Goal: Information Seeking & Learning: Learn about a topic

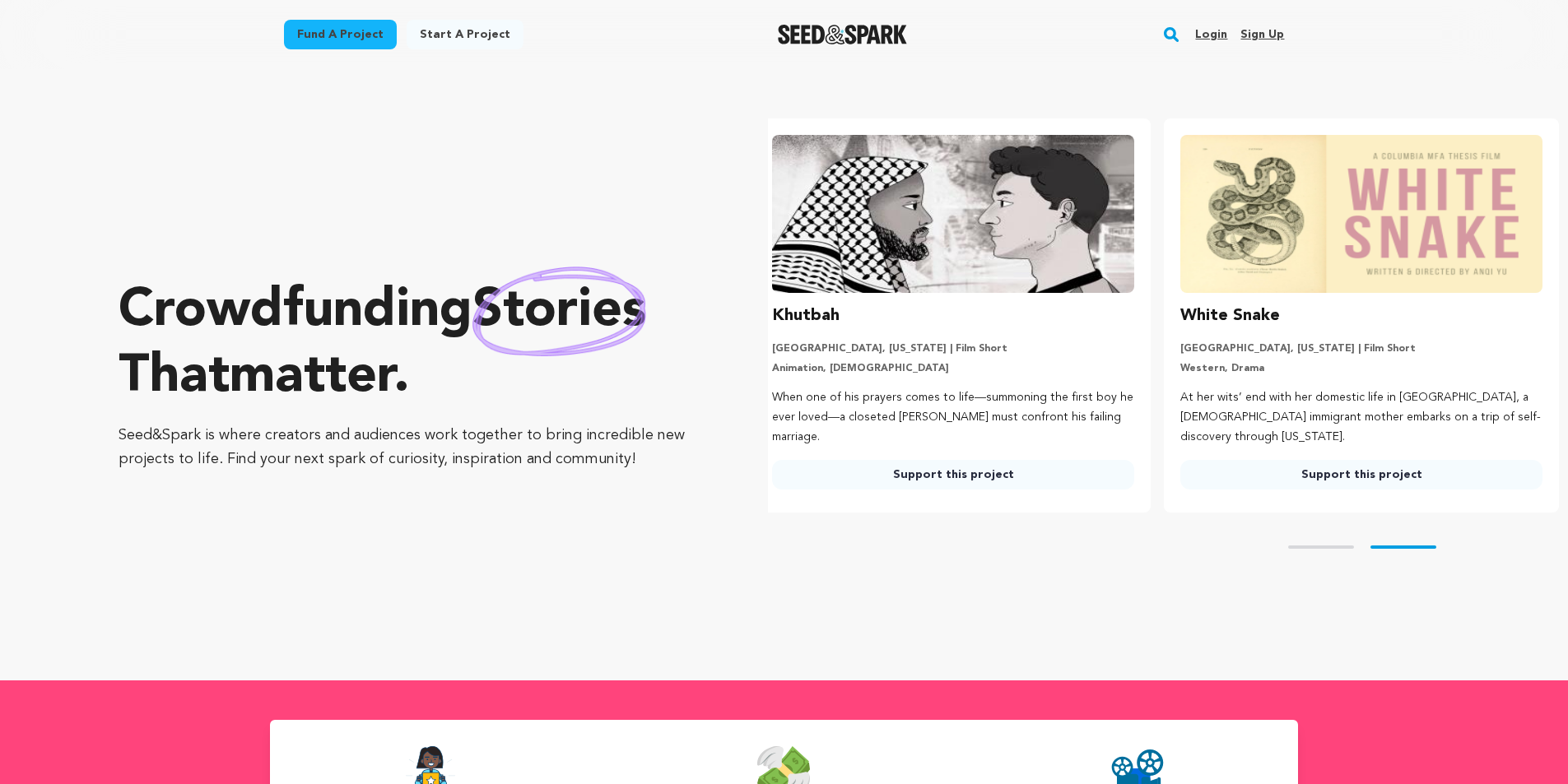
scroll to position [0, 422]
click at [1179, 33] on rect "button" at bounding box center [1170, 34] width 20 height 20
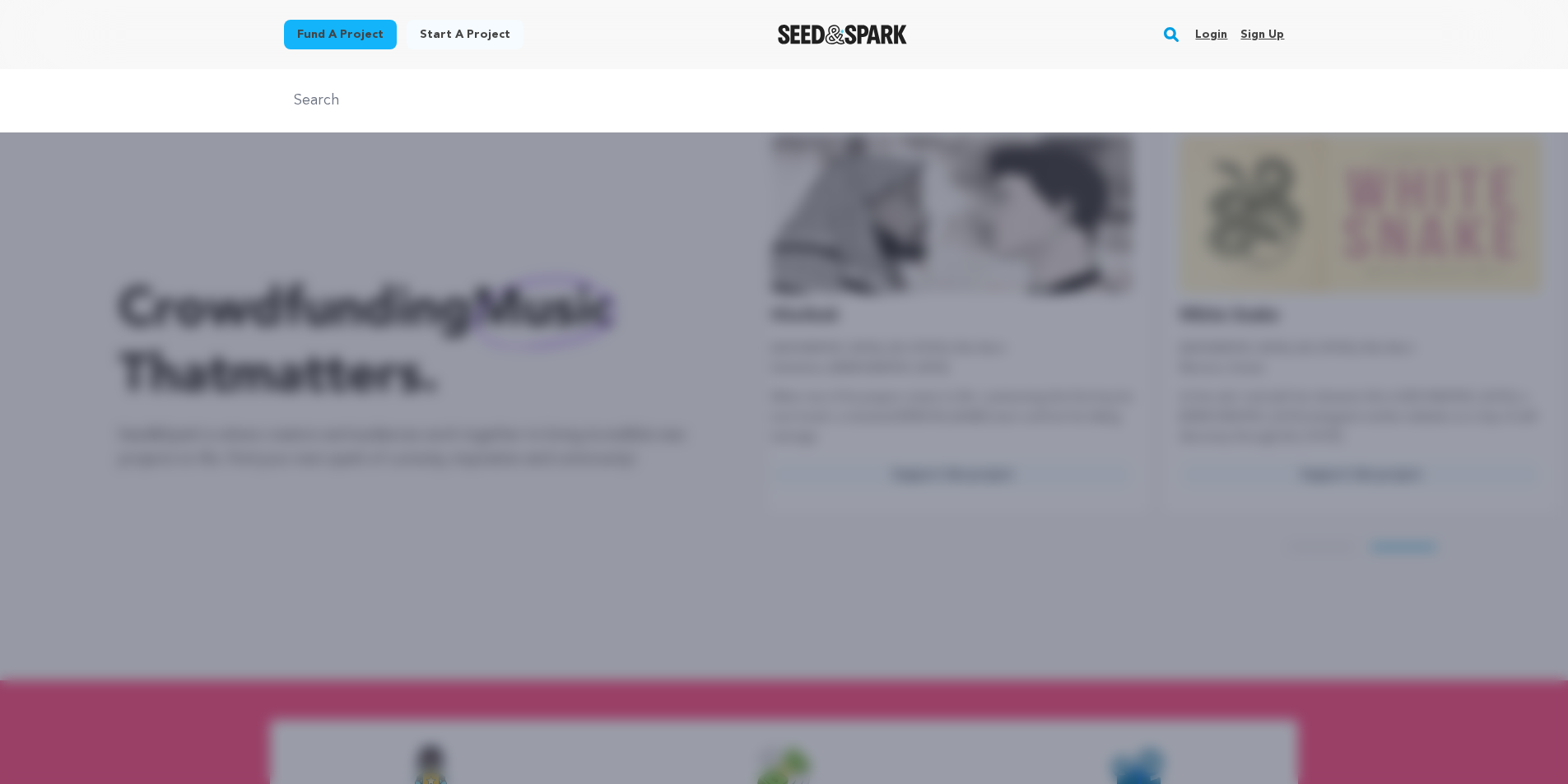
click at [704, 95] on input "text" at bounding box center [785, 101] width 1001 height 24
type input "window to the soul"
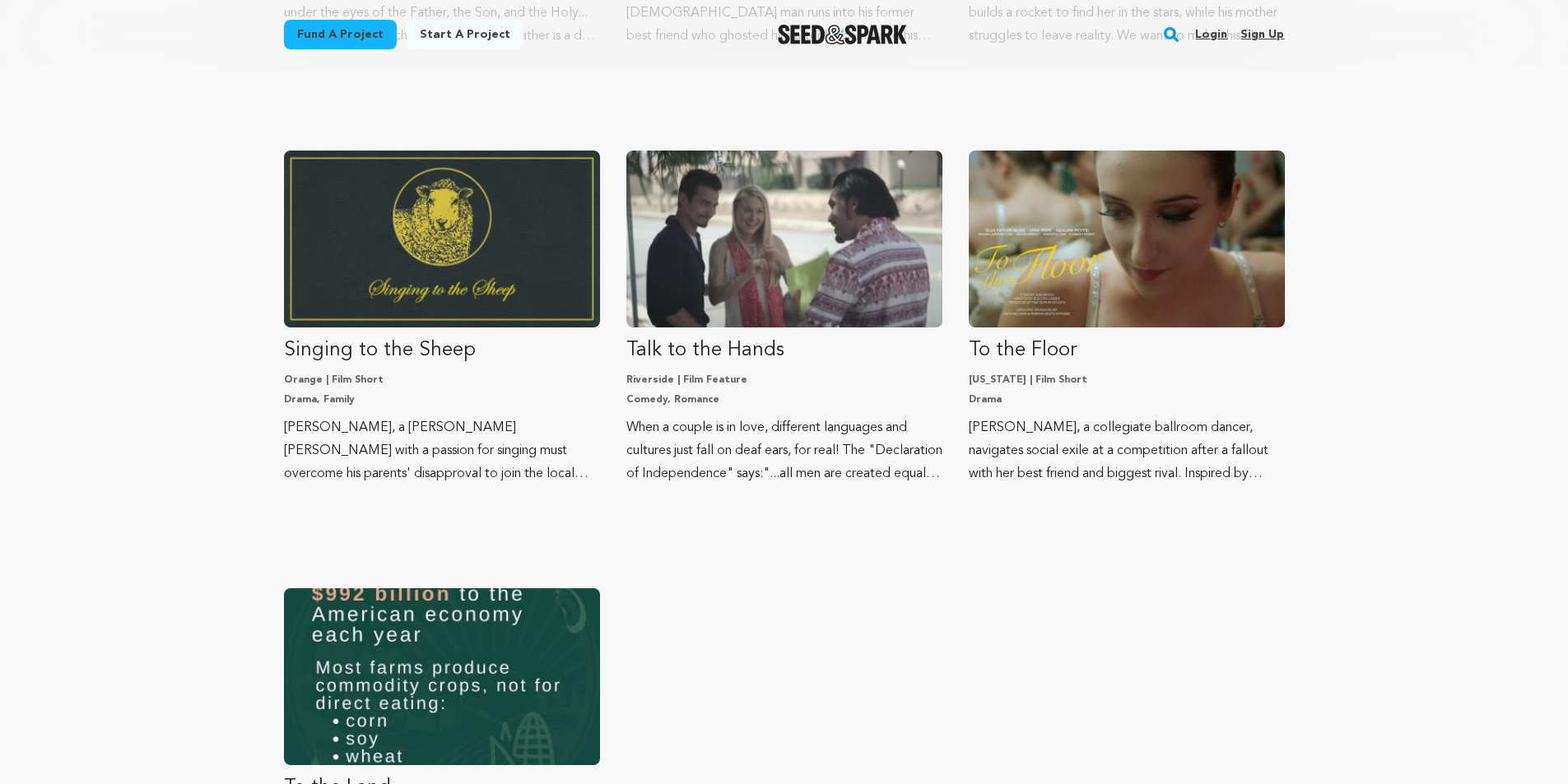
scroll to position [987, 0]
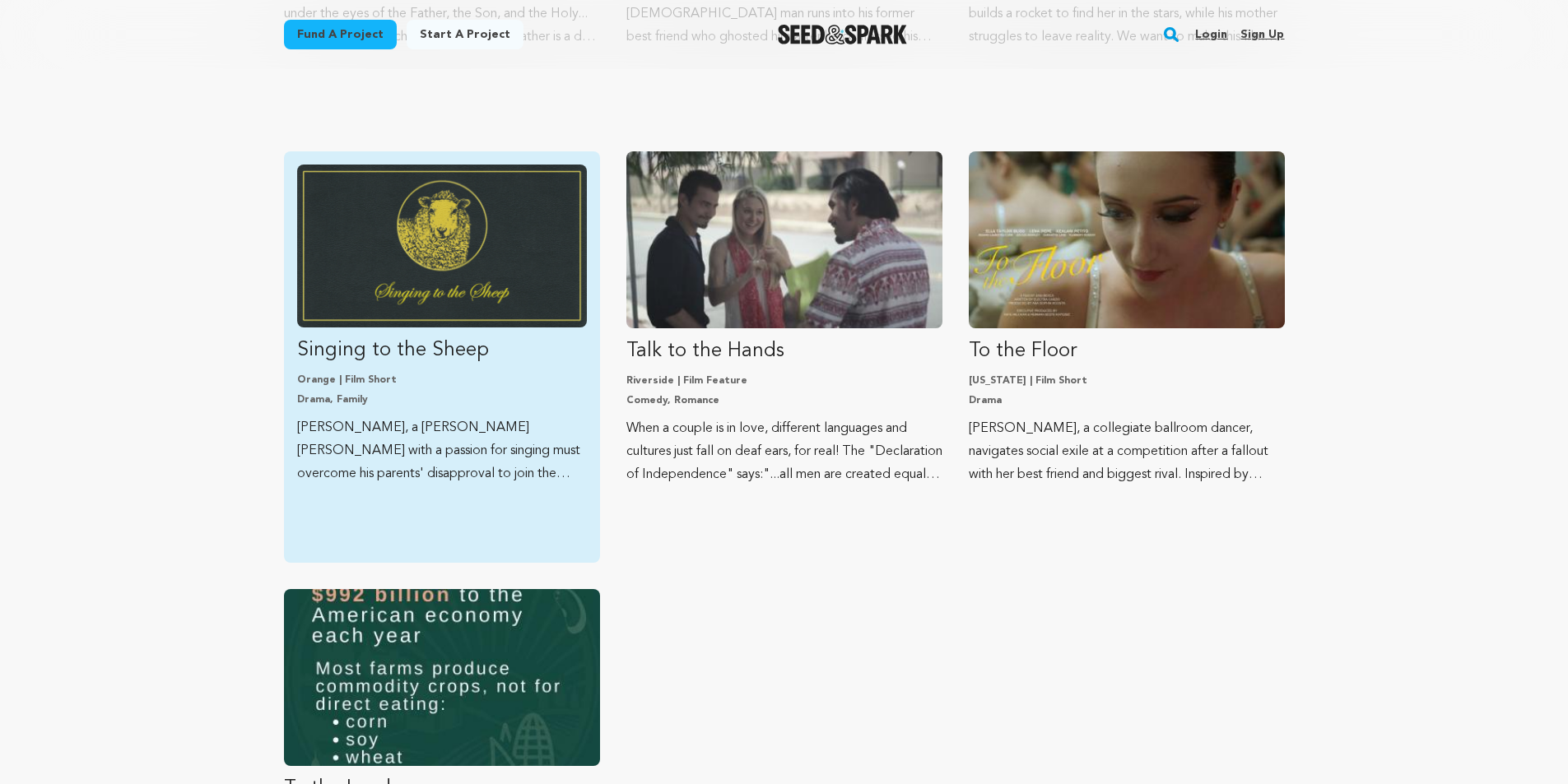
click at [455, 359] on p "Singing to the Sheep" at bounding box center [442, 350] width 290 height 26
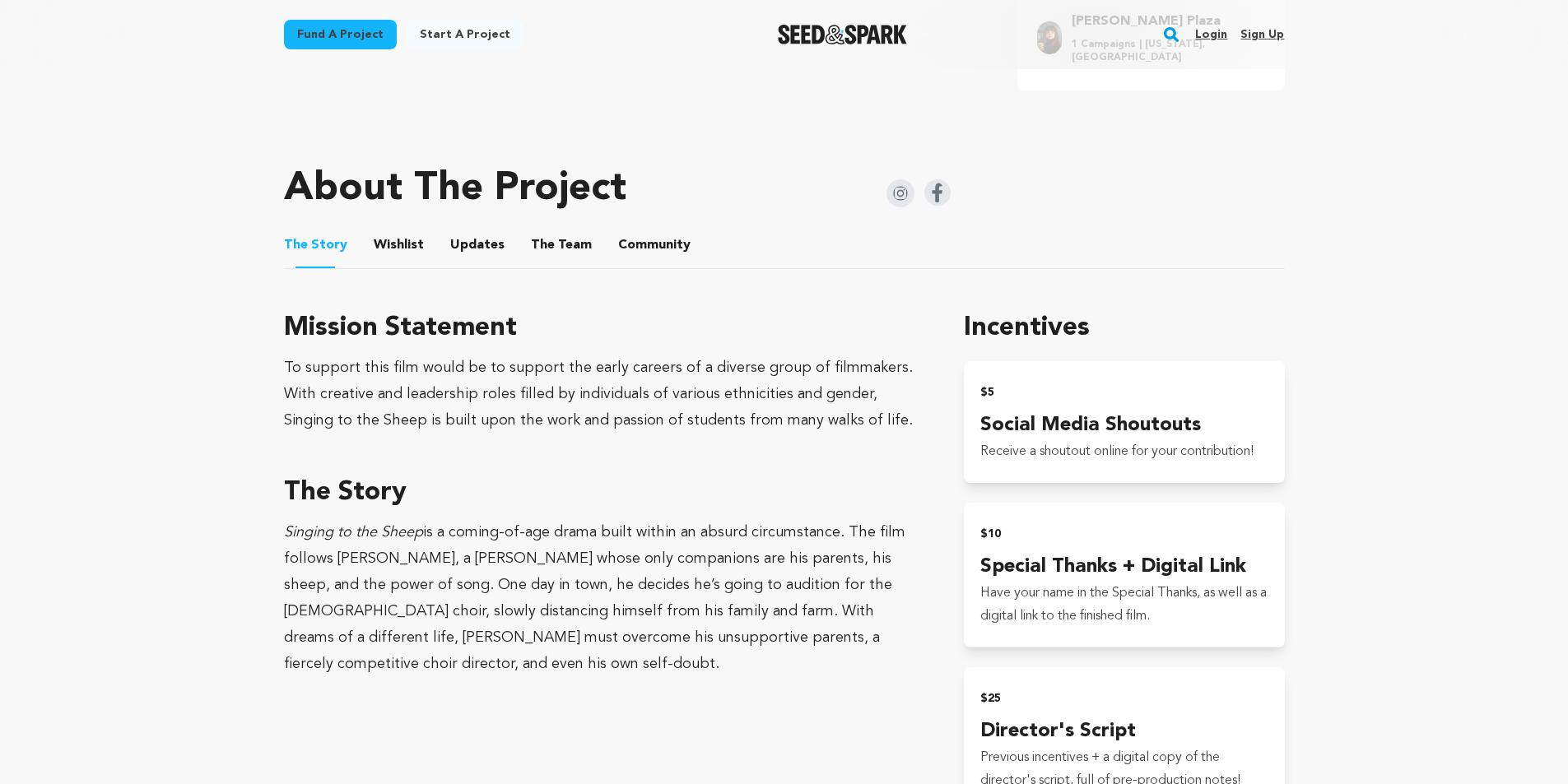
scroll to position [659, 0]
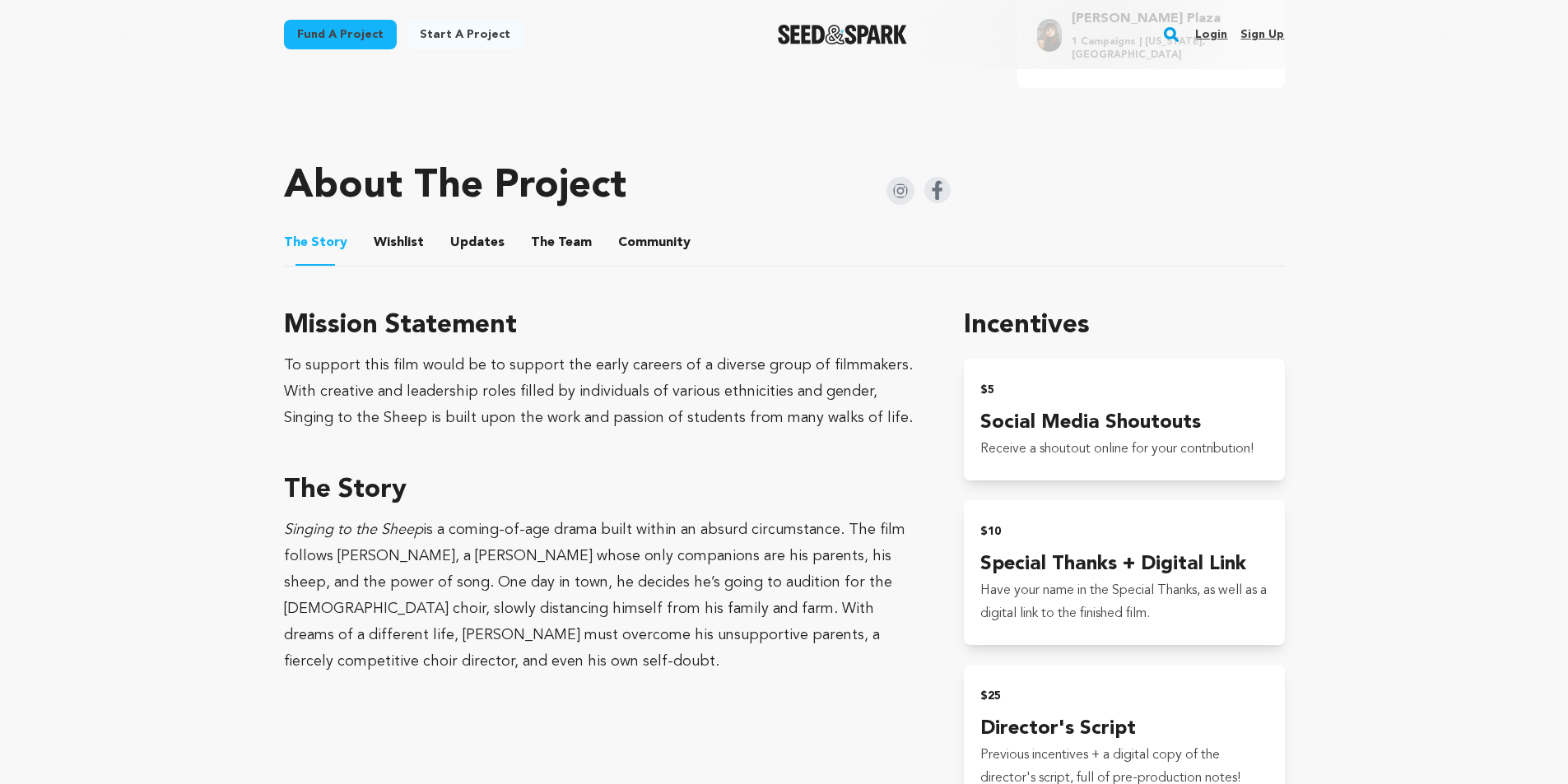
click at [466, 249] on button "Updates" at bounding box center [477, 246] width 40 height 40
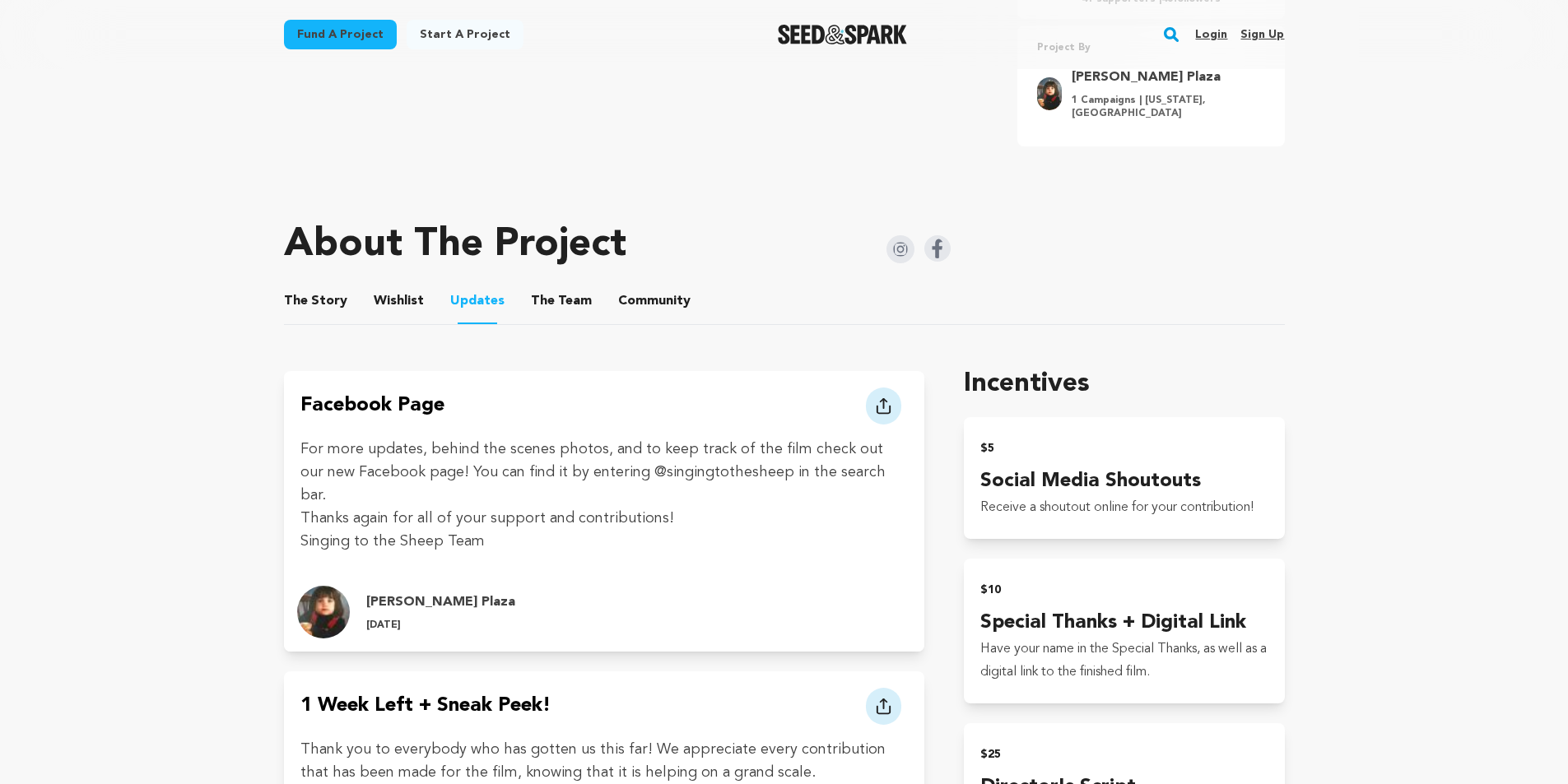
scroll to position [576, 0]
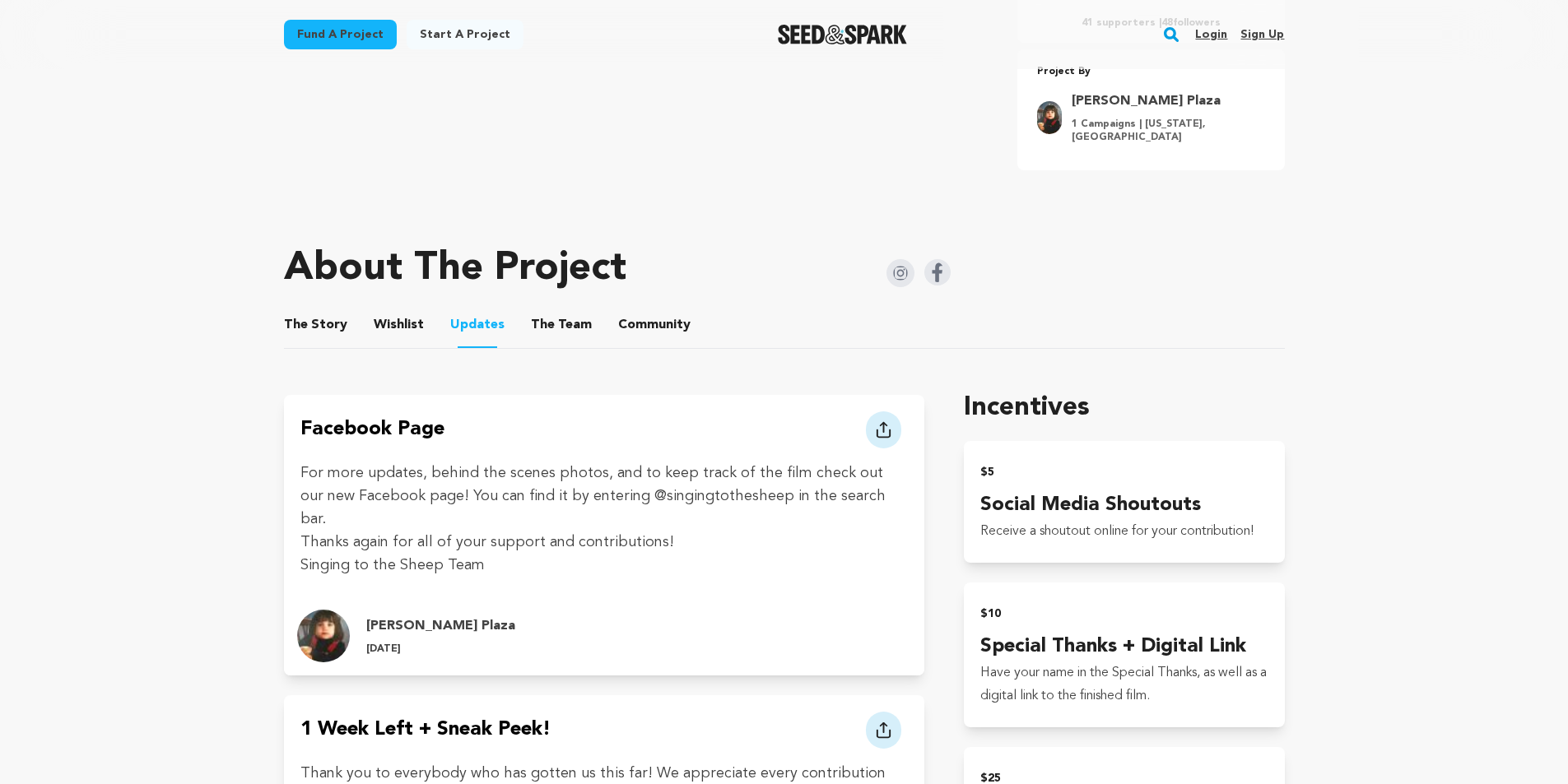
click at [399, 320] on button "Wishlist" at bounding box center [399, 328] width 40 height 40
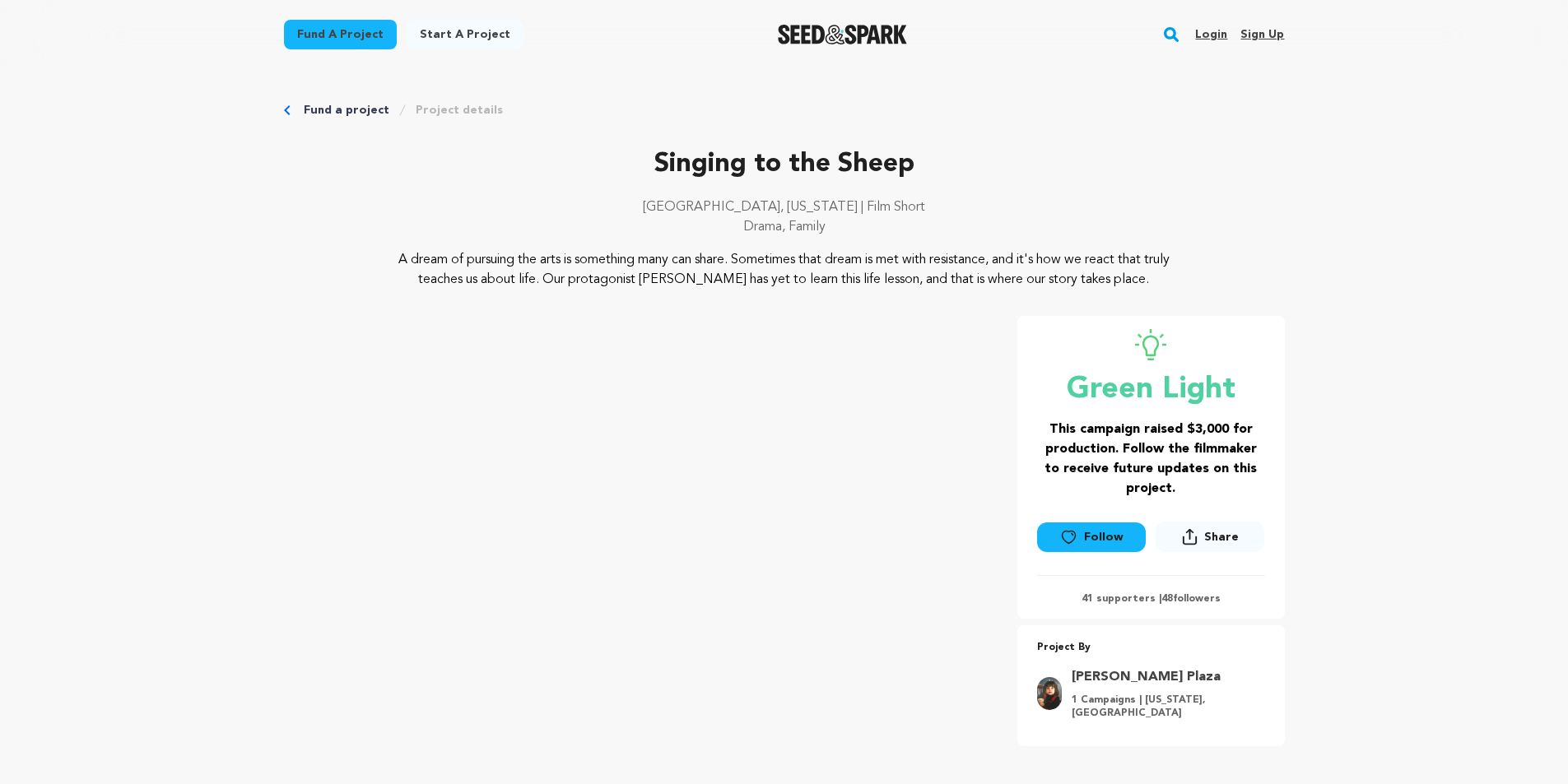
click at [333, 105] on link "Fund a project" at bounding box center [346, 111] width 85 height 17
